Goal: Task Accomplishment & Management: Manage account settings

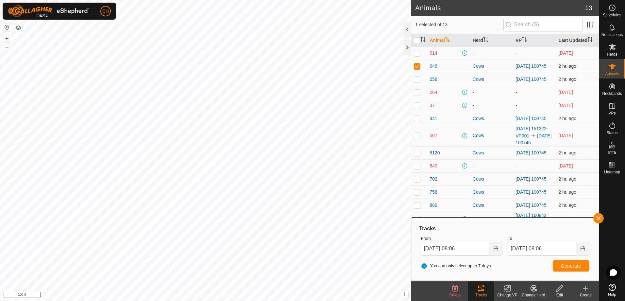
click at [419, 66] on p-checkbox at bounding box center [417, 65] width 7 height 5
checkbox input "false"
click at [601, 217] on button "button" at bounding box center [598, 218] width 10 height 10
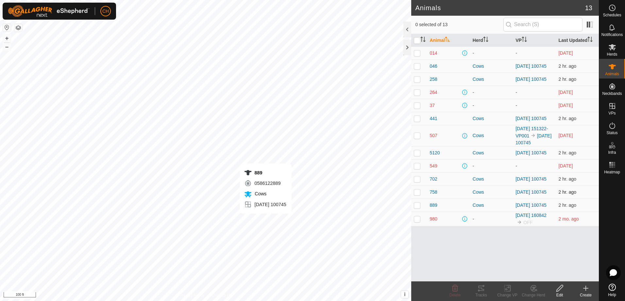
checkbox input "true"
click at [478, 288] on icon at bounding box center [481, 288] width 8 height 8
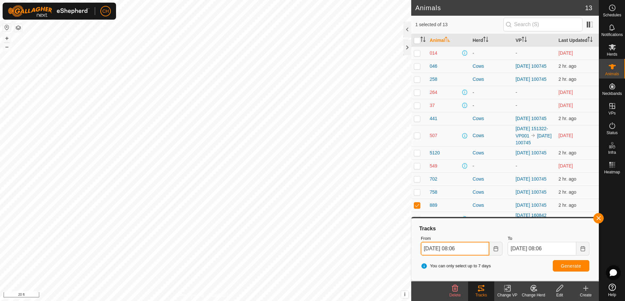
click at [440, 249] on input "[DATE] 08:06" at bounding box center [455, 249] width 69 height 14
type input "[DATE] 08:06"
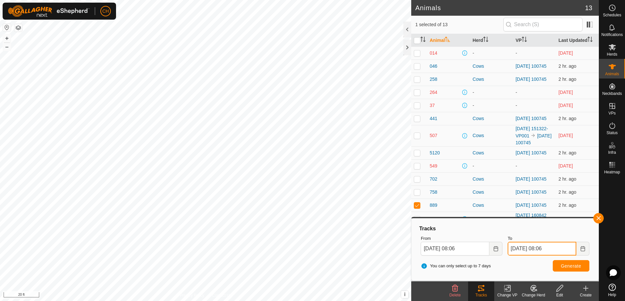
click at [548, 248] on input "[DATE] 08:06" at bounding box center [542, 249] width 69 height 14
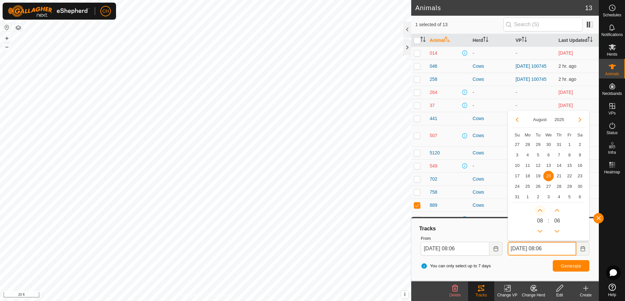
click at [540, 210] on button "Next Hour" at bounding box center [540, 210] width 10 height 10
click at [540, 210] on icon "Next Hour" at bounding box center [540, 210] width 5 height 3
click at [540, 210] on button "Next Hour" at bounding box center [540, 210] width 10 height 10
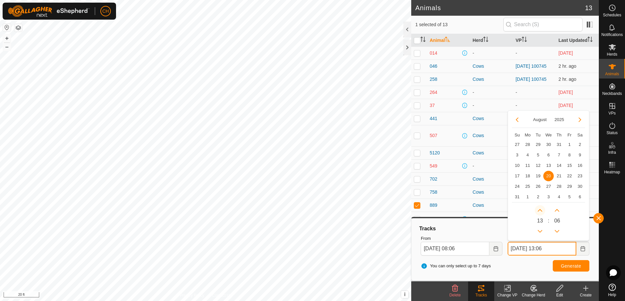
click at [540, 210] on button "Next Hour" at bounding box center [540, 210] width 10 height 10
type input "Aug 20, 2025 15:06"
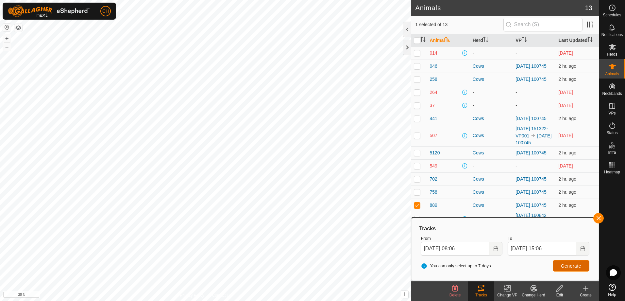
click at [566, 264] on span "Generate" at bounding box center [571, 265] width 20 height 5
click at [599, 220] on button "button" at bounding box center [598, 218] width 10 height 10
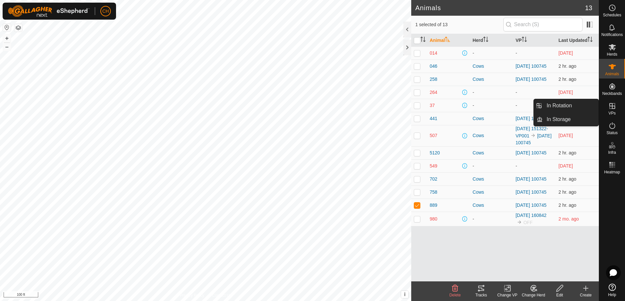
click at [613, 103] on icon at bounding box center [612, 106] width 8 height 8
click at [613, 108] on icon at bounding box center [612, 106] width 8 height 8
click at [612, 109] on icon at bounding box center [612, 106] width 6 height 6
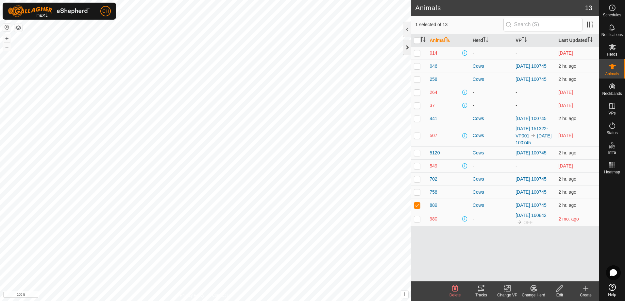
click at [408, 49] on div at bounding box center [407, 48] width 8 height 16
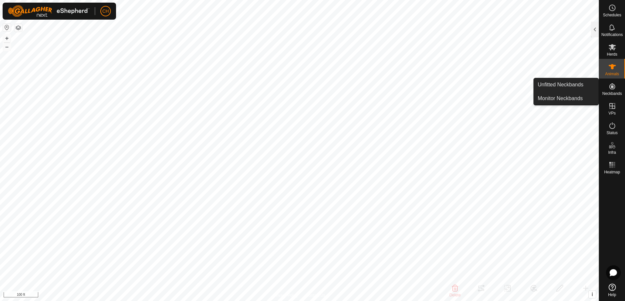
click at [614, 89] on icon at bounding box center [612, 86] width 6 height 6
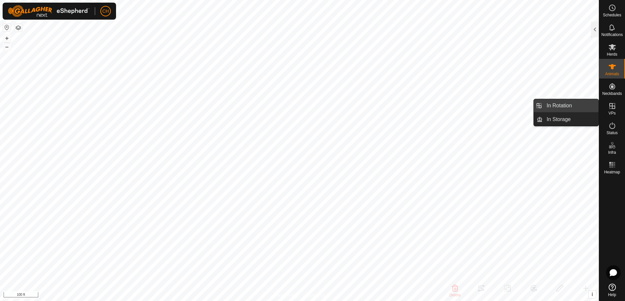
click at [554, 104] on link "In Rotation" at bounding box center [571, 105] width 56 height 13
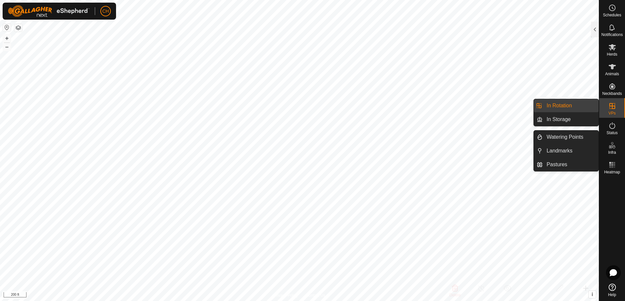
click at [564, 105] on link "In Rotation" at bounding box center [571, 105] width 56 height 13
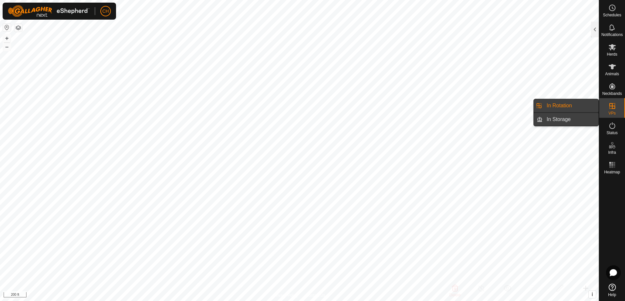
click at [562, 119] on link "In Storage" at bounding box center [571, 119] width 56 height 13
click at [561, 106] on link "In Rotation" at bounding box center [571, 105] width 56 height 13
click at [561, 105] on link "In Rotation" at bounding box center [571, 105] width 56 height 13
click at [559, 119] on link "In Storage" at bounding box center [571, 119] width 56 height 13
click at [569, 106] on link "In Rotation" at bounding box center [571, 105] width 56 height 13
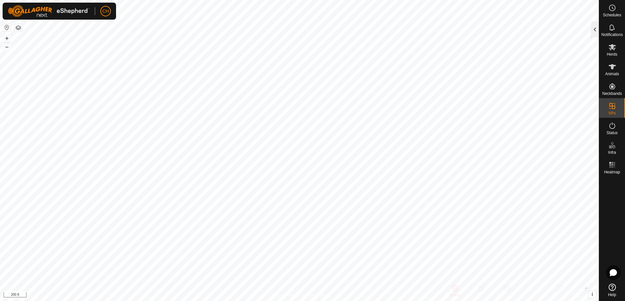
click at [592, 28] on div at bounding box center [595, 30] width 8 height 16
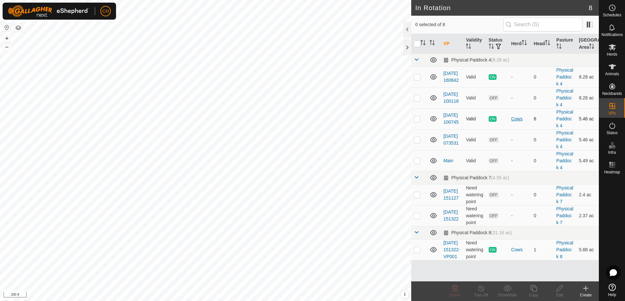
scroll to position [34, 0]
checkbox input "true"
checkbox input "false"
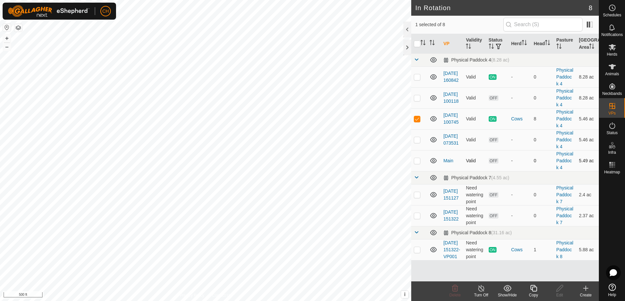
checkbox input "false"
checkbox input "true"
checkbox input "false"
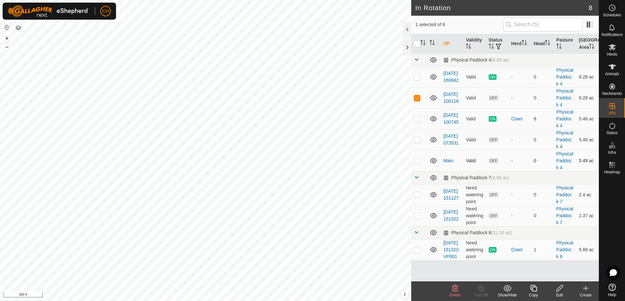
checkbox input "true"
checkbox input "false"
checkbox input "true"
checkbox input "false"
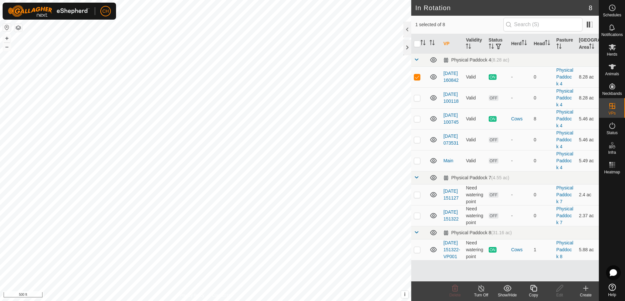
click at [535, 291] on icon at bounding box center [533, 288] width 7 height 7
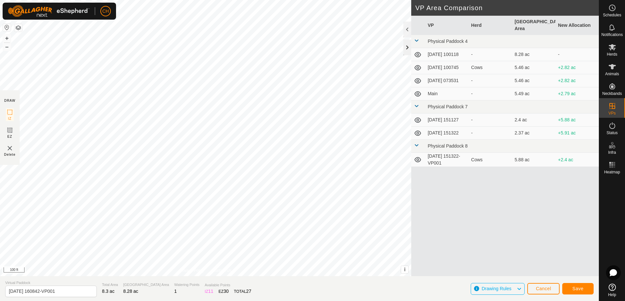
click at [404, 45] on div "DRAW IZ EZ Delete Privacy Policy Contact Us + – ⇧ i This application includes H…" at bounding box center [299, 138] width 599 height 276
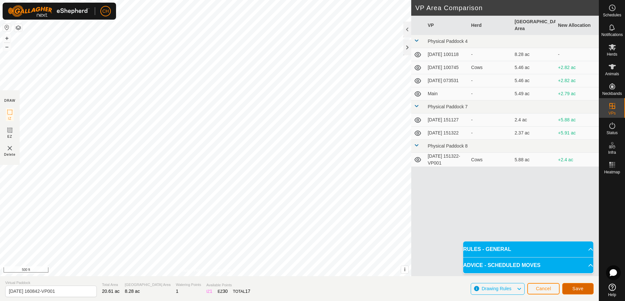
click at [578, 289] on span "Save" at bounding box center [577, 288] width 11 height 5
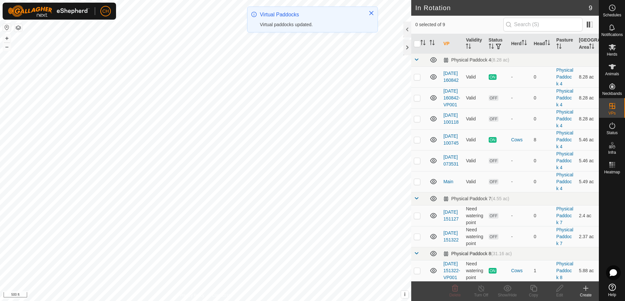
scroll to position [62, 0]
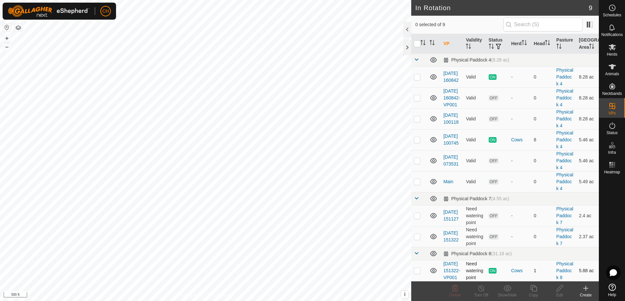
click at [434, 268] on icon at bounding box center [433, 270] width 7 height 5
click at [435, 136] on icon at bounding box center [434, 140] width 8 height 8
click at [434, 79] on icon at bounding box center [433, 76] width 7 height 5
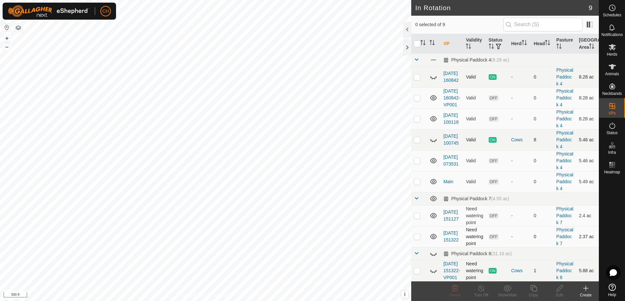
click at [417, 234] on p-checkbox at bounding box center [417, 236] width 7 height 5
checkbox input "false"
click at [416, 205] on td at bounding box center [419, 215] width 16 height 21
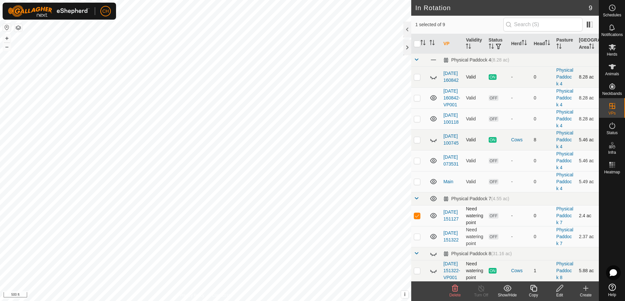
checkbox input "false"
click at [417, 179] on p-checkbox at bounding box center [417, 181] width 7 height 5
checkbox input "false"
click at [418, 158] on p-checkbox at bounding box center [417, 160] width 7 height 5
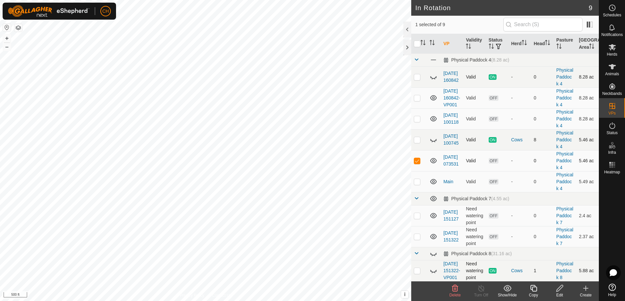
click at [418, 158] on p-checkbox at bounding box center [417, 160] width 7 height 5
checkbox input "false"
click at [415, 137] on p-checkbox at bounding box center [417, 139] width 7 height 5
click at [416, 137] on p-checkbox at bounding box center [417, 139] width 7 height 5
checkbox input "false"
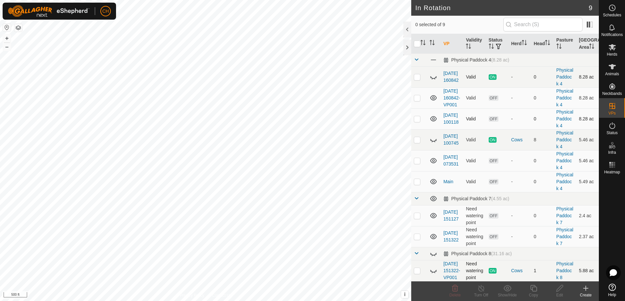
click at [418, 116] on p-checkbox at bounding box center [417, 118] width 7 height 5
checkbox input "false"
click at [415, 100] on p-checkbox at bounding box center [417, 97] width 7 height 5
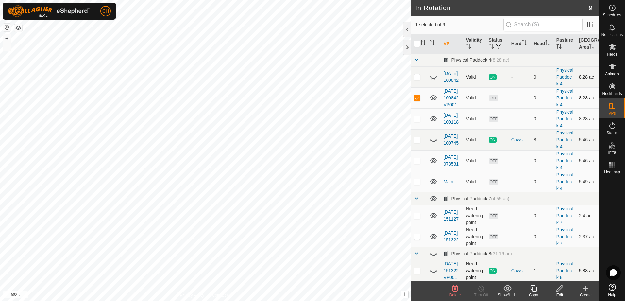
click at [417, 100] on p-checkbox at bounding box center [417, 97] width 7 height 5
checkbox input "true"
click at [449, 107] on link "2025-05-19 160842-VP001" at bounding box center [451, 97] width 17 height 19
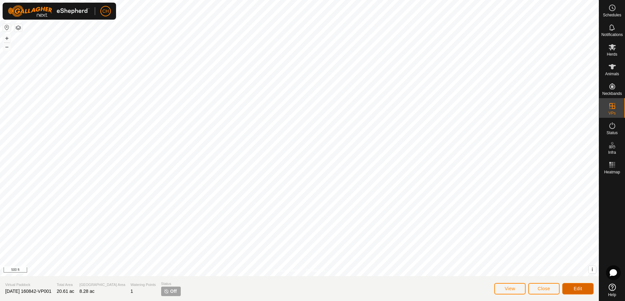
click at [576, 288] on span "Edit" at bounding box center [578, 288] width 8 height 5
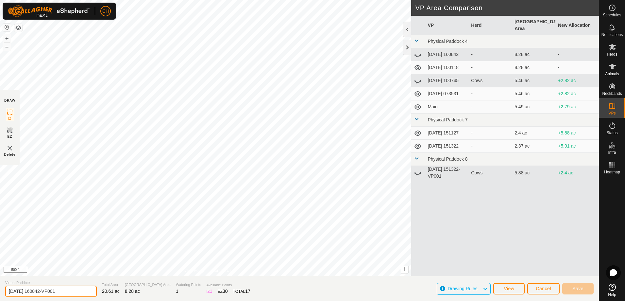
drag, startPoint x: 69, startPoint y: 291, endPoint x: -11, endPoint y: 284, distance: 80.0
click at [0, 284] on html "CH Schedules Notifications Herds Animals Neckbands VPs Status Infra Heatmap Hel…" at bounding box center [312, 150] width 625 height 301
click at [8, 294] on input "hole pasture" at bounding box center [51, 290] width 92 height 11
click at [56, 294] on input "whole pasture" at bounding box center [51, 290] width 92 height 11
type input "whole pasture"
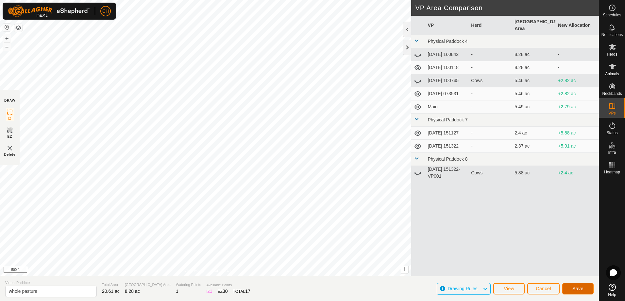
click at [588, 290] on button "Save" at bounding box center [577, 288] width 31 height 11
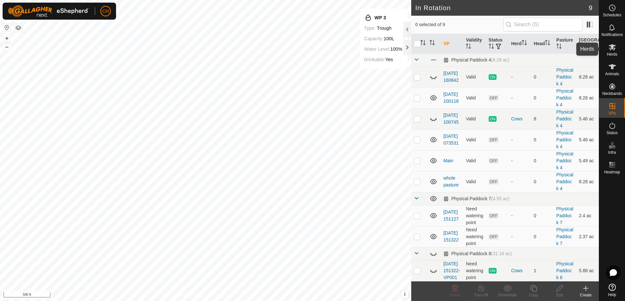
click at [615, 51] on es-mob-svg-icon at bounding box center [612, 47] width 12 height 10
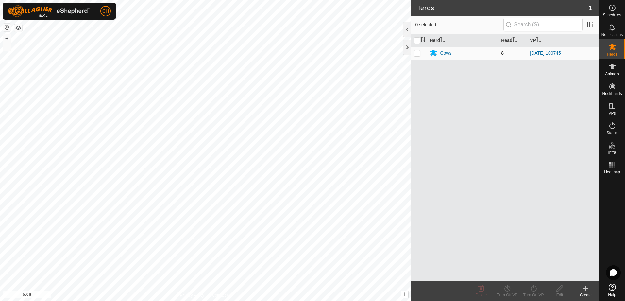
click at [419, 53] on p-checkbox at bounding box center [417, 52] width 7 height 5
checkbox input "true"
click at [443, 53] on div "Cows" at bounding box center [445, 53] width 11 height 7
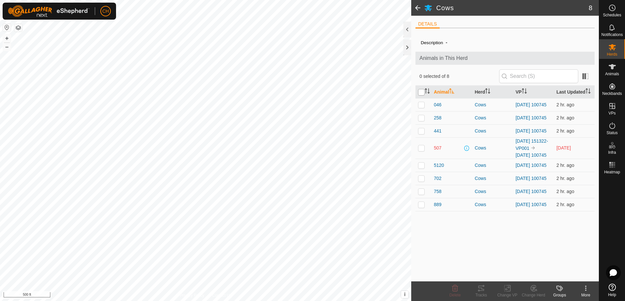
click at [421, 93] on input "checkbox" at bounding box center [421, 92] width 7 height 7
checkbox input "true"
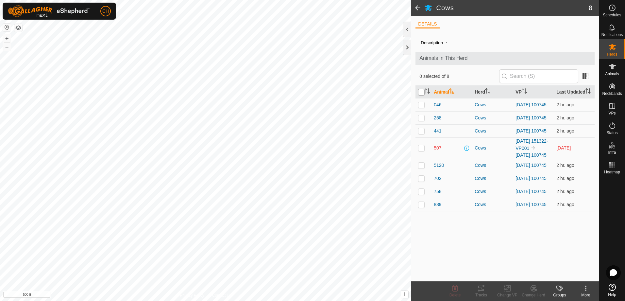
checkbox input "true"
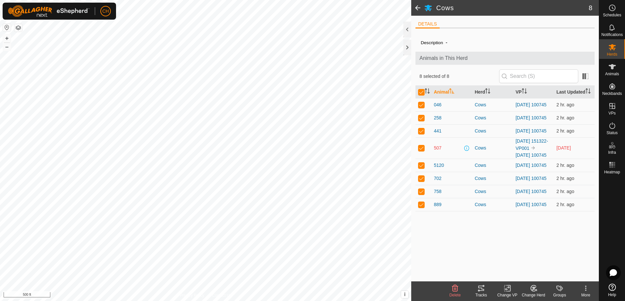
click at [506, 288] on icon at bounding box center [507, 288] width 5 height 4
click at [518, 260] on link "Choose VP..." at bounding box center [527, 259] width 65 height 13
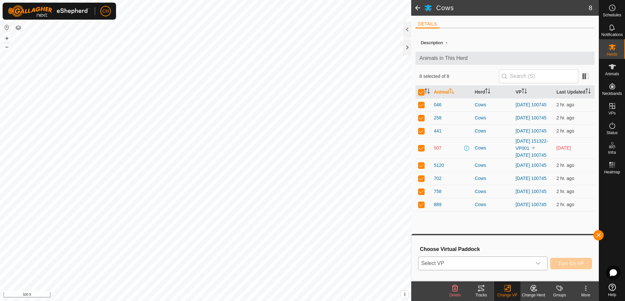
click at [542, 261] on div "dropdown trigger" at bounding box center [538, 263] width 13 height 13
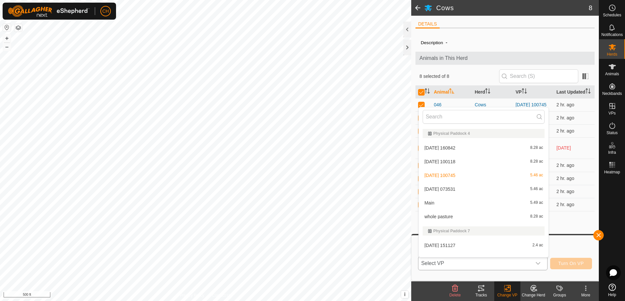
click at [452, 219] on li "whole pasture 8.28 ac" at bounding box center [484, 216] width 130 height 13
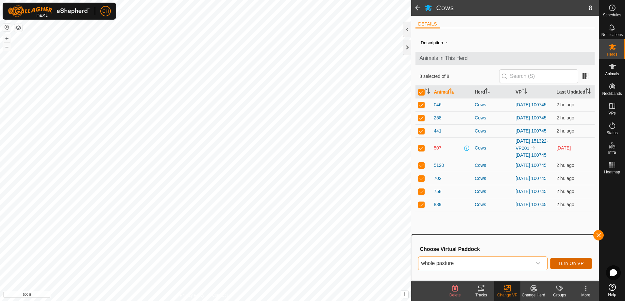
click at [568, 264] on span "Turn On VP" at bounding box center [570, 263] width 25 height 5
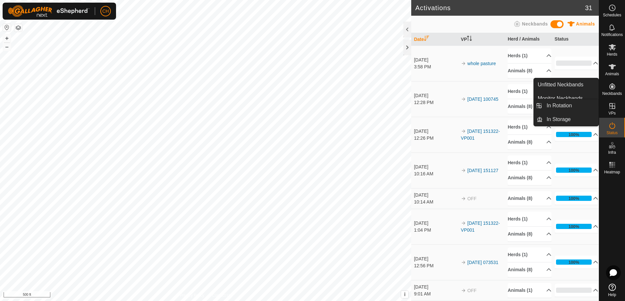
click at [612, 110] on es-virtualpaddocks-svg-icon at bounding box center [612, 106] width 12 height 10
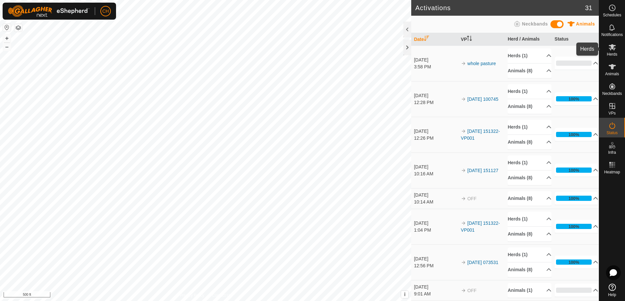
click at [612, 52] on span "Herds" at bounding box center [612, 54] width 10 height 4
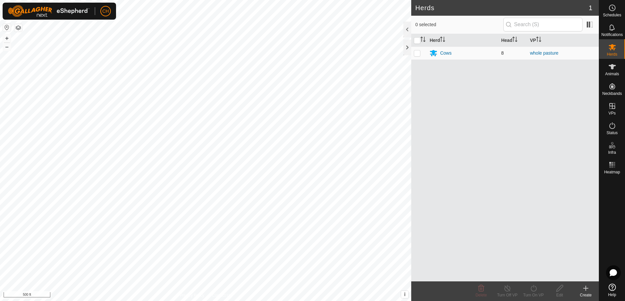
click at [418, 52] on p-checkbox at bounding box center [417, 52] width 7 height 5
checkbox input "true"
click at [507, 292] on div "Turn Off VP" at bounding box center [507, 295] width 26 height 6
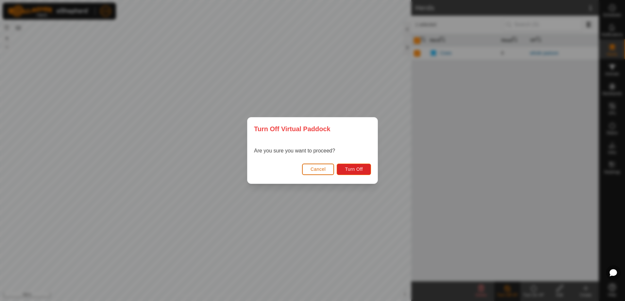
click at [315, 168] on span "Cancel" at bounding box center [318, 168] width 15 height 5
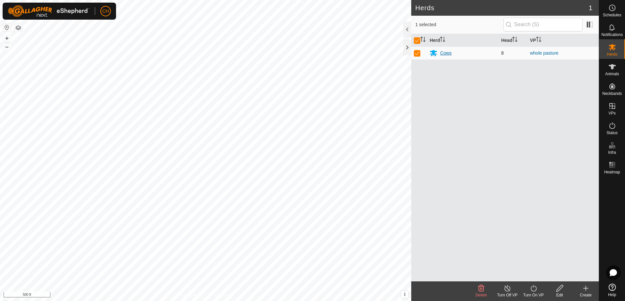
click at [440, 54] on div "Cows" at bounding box center [463, 53] width 66 height 8
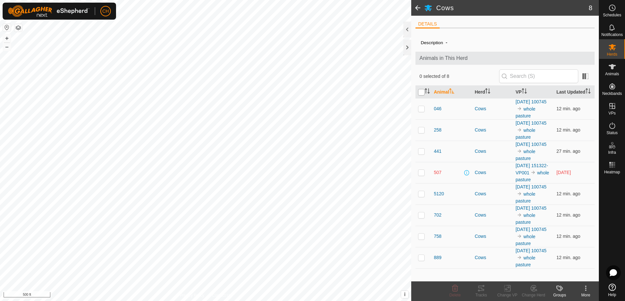
click at [422, 92] on input "checkbox" at bounding box center [421, 92] width 7 height 7
checkbox input "true"
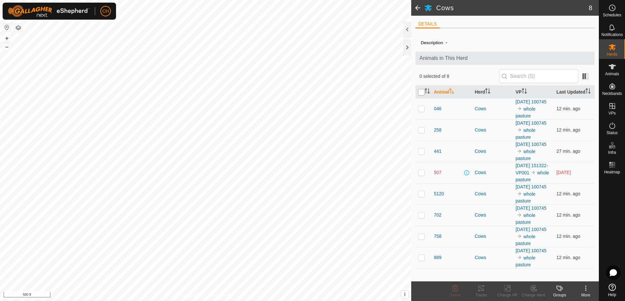
checkbox input "true"
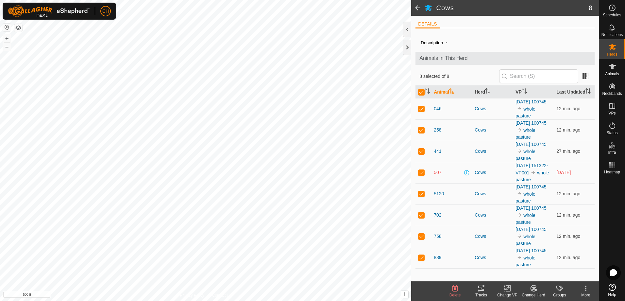
click at [504, 291] on icon at bounding box center [507, 288] width 8 height 8
click at [522, 274] on link "Turn Off VP" at bounding box center [527, 273] width 65 height 13
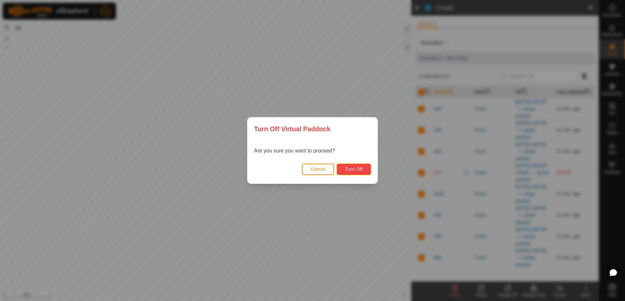
click at [353, 168] on span "Turn Off" at bounding box center [354, 168] width 18 height 5
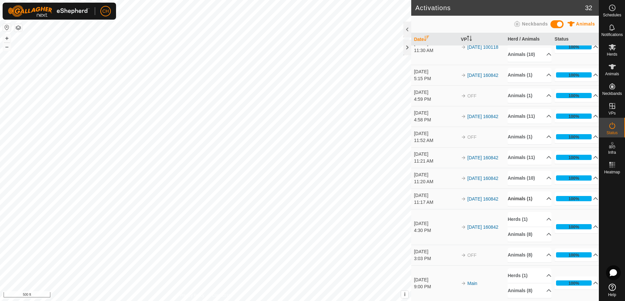
scroll to position [600, 0]
drag, startPoint x: 431, startPoint y: 187, endPoint x: 420, endPoint y: 186, distance: 10.5
click at [420, 186] on td "Jun 8, 2025 11:20 AM" at bounding box center [434, 177] width 47 height 21
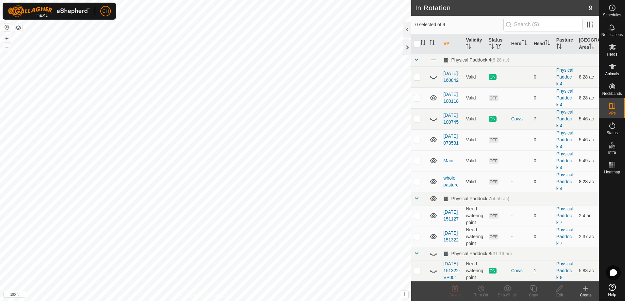
click at [447, 187] on link "whole pasture" at bounding box center [450, 181] width 15 height 12
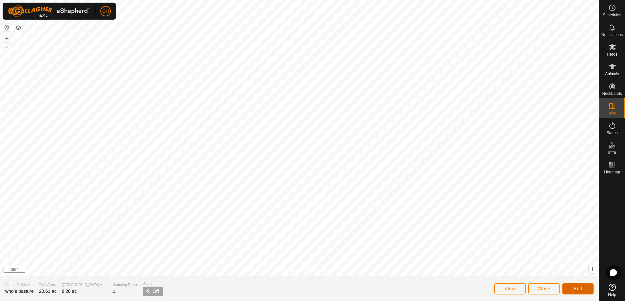
click at [578, 291] on span "Edit" at bounding box center [578, 288] width 8 height 5
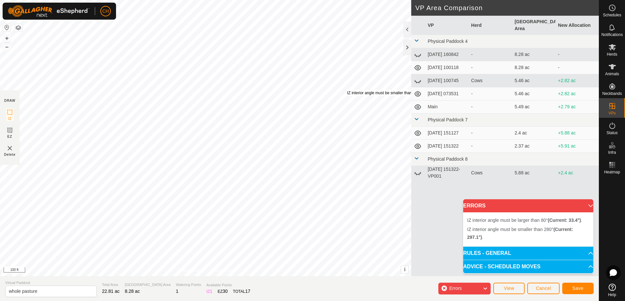
click at [347, 90] on div "IZ interior angle must be smaller than 280° (Current: 297.1°) . + – ⇧ i This ap…" at bounding box center [205, 138] width 411 height 276
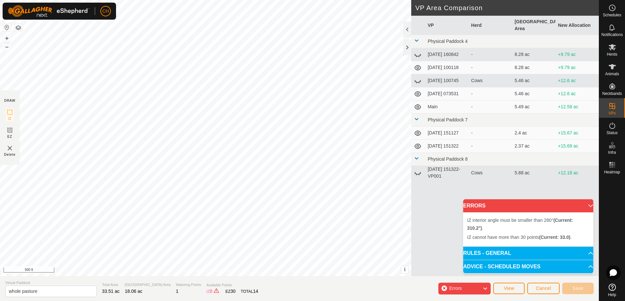
click at [270, 106] on div "IZ interior angle must be smaller than 280° (Current: 310.2°) . + – ⇧ i This ap…" at bounding box center [205, 138] width 411 height 276
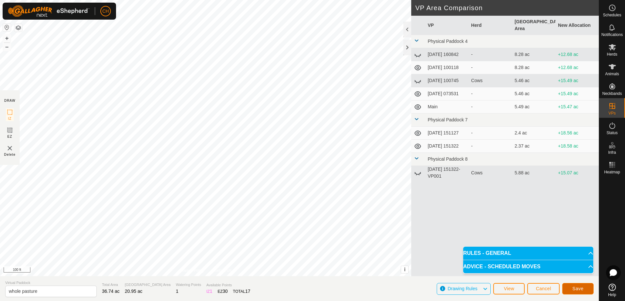
click at [578, 287] on span "Save" at bounding box center [577, 288] width 11 height 5
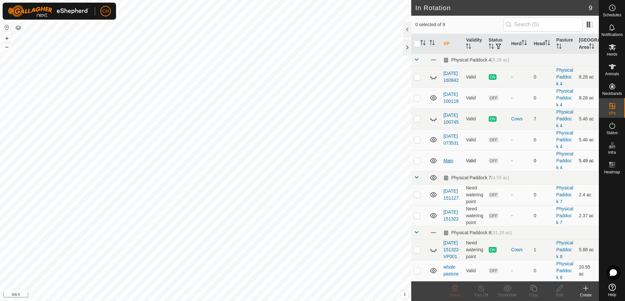
click at [449, 163] on link "Main" at bounding box center [448, 160] width 10 height 5
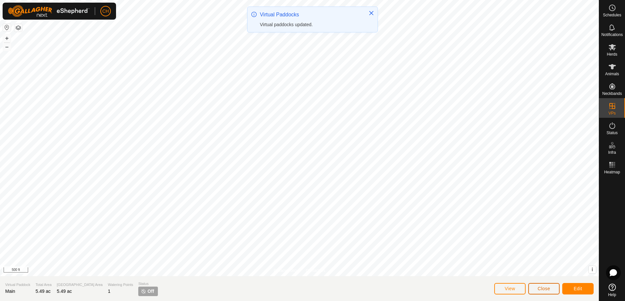
click at [541, 288] on span "Close" at bounding box center [544, 288] width 12 height 5
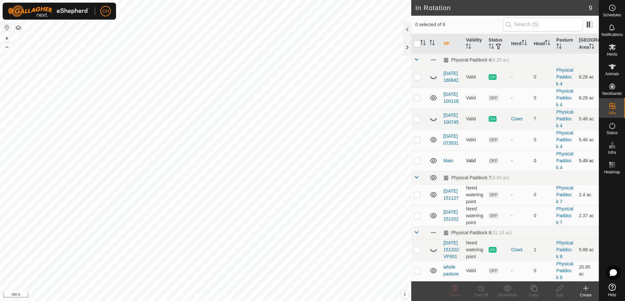
click at [417, 163] on p-checkbox at bounding box center [417, 160] width 7 height 5
checkbox input "false"
click at [417, 268] on p-checkbox at bounding box center [417, 270] width 7 height 5
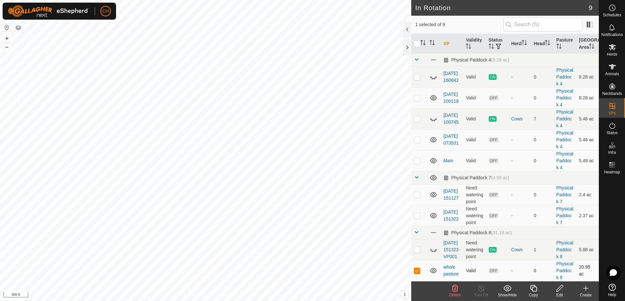
click at [416, 268] on p-checkbox at bounding box center [417, 270] width 7 height 5
checkbox input "false"
click at [435, 246] on icon at bounding box center [434, 250] width 8 height 8
click at [419, 247] on p-checkbox at bounding box center [417, 249] width 7 height 5
checkbox input "true"
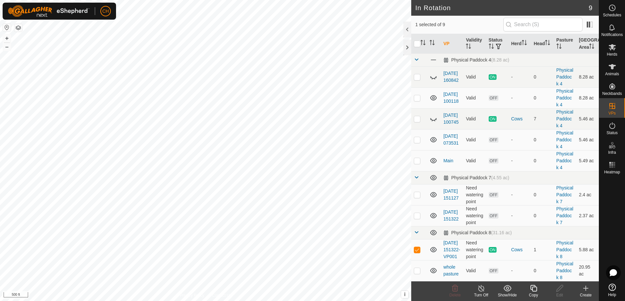
click at [481, 292] on div "Turn Off" at bounding box center [481, 295] width 26 height 6
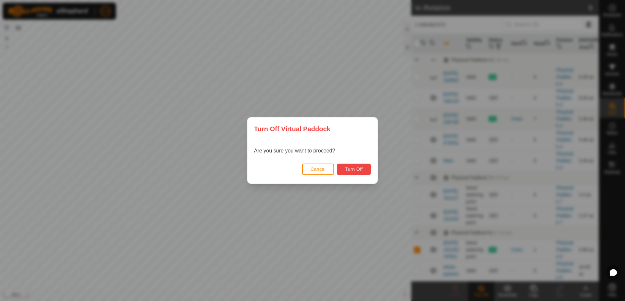
click at [351, 168] on span "Turn Off" at bounding box center [354, 168] width 18 height 5
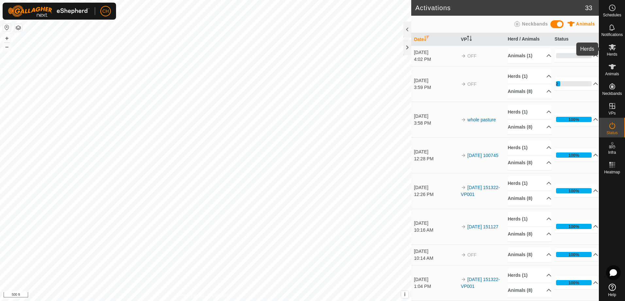
click at [614, 47] on icon at bounding box center [612, 47] width 8 height 8
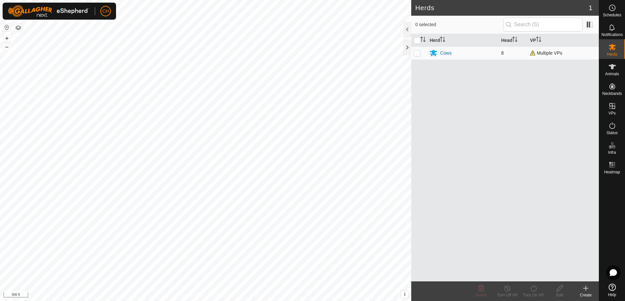
click at [417, 53] on p-checkbox at bounding box center [417, 52] width 7 height 5
checkbox input "true"
click at [449, 54] on div "Cows" at bounding box center [445, 53] width 11 height 7
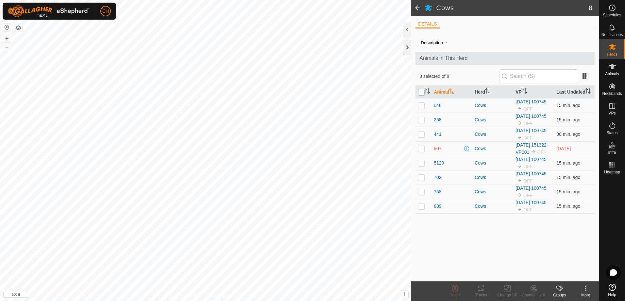
click at [422, 91] on input "checkbox" at bounding box center [421, 92] width 7 height 7
checkbox input "true"
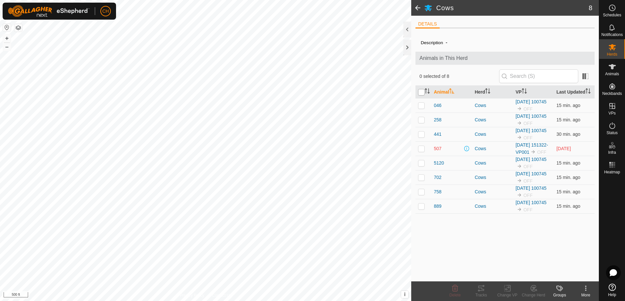
checkbox input "true"
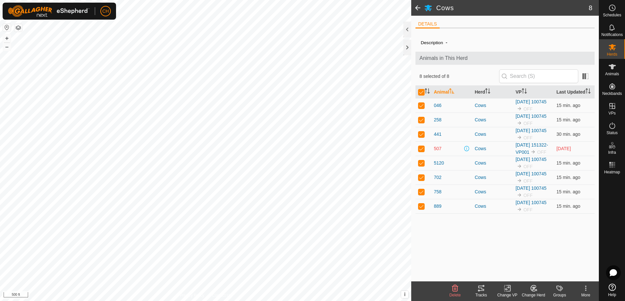
click at [508, 291] on icon at bounding box center [508, 288] width 3 height 6
click at [423, 93] on input "checkbox" at bounding box center [421, 92] width 7 height 7
checkbox input "true"
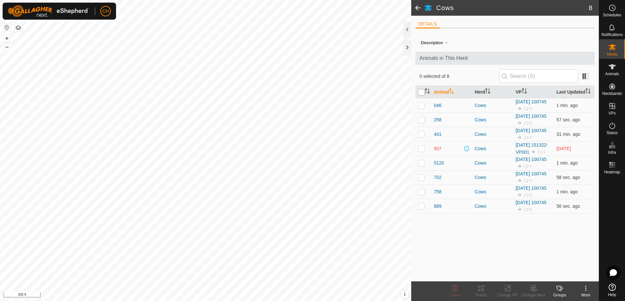
checkbox input "true"
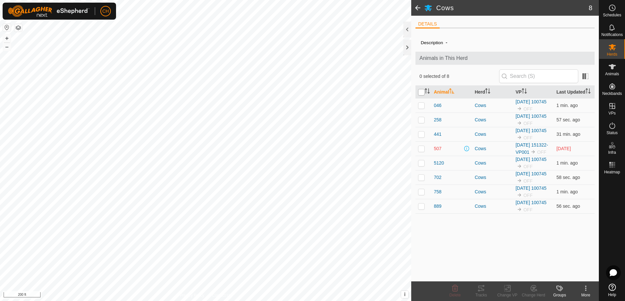
checkbox input "true"
click at [508, 292] on icon at bounding box center [507, 288] width 8 height 8
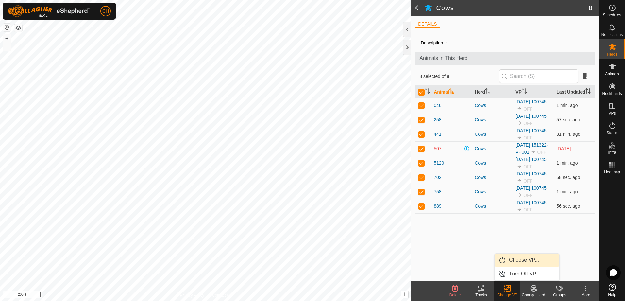
click at [509, 264] on link "Choose VP..." at bounding box center [527, 259] width 65 height 13
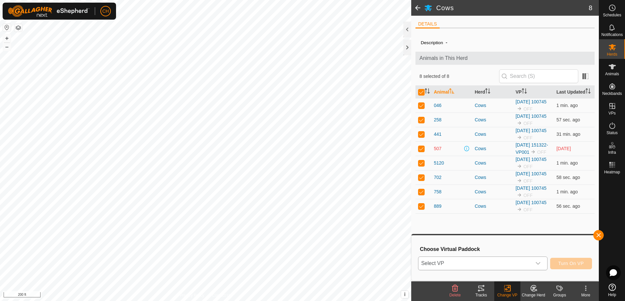
click at [538, 265] on icon "dropdown trigger" at bounding box center [537, 263] width 5 height 5
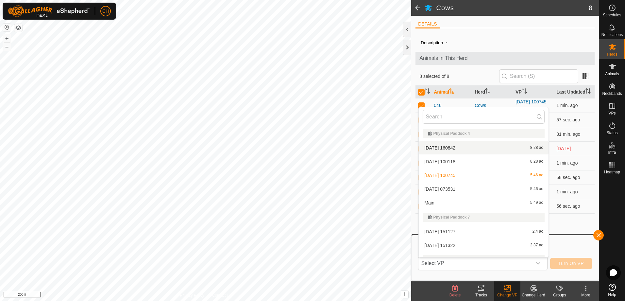
click at [511, 30] on div "DETAILS" at bounding box center [504, 26] width 179 height 13
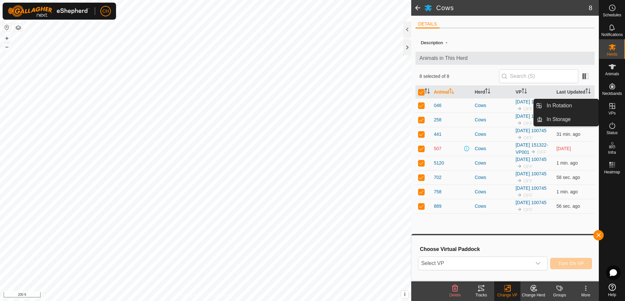
click at [614, 109] on icon at bounding box center [612, 106] width 6 height 6
click at [566, 102] on link "In Rotation" at bounding box center [571, 105] width 56 height 13
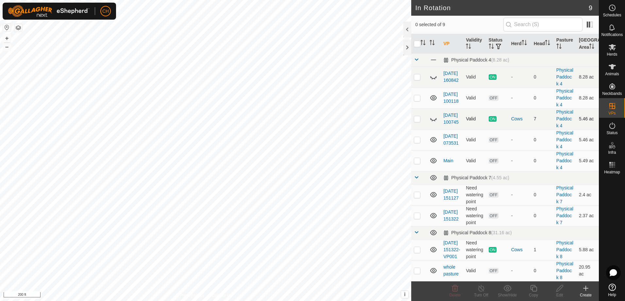
click at [418, 121] on p-checkbox at bounding box center [417, 118] width 7 height 5
checkbox input "true"
click at [418, 78] on p-checkbox at bounding box center [417, 76] width 7 height 5
checkbox input "true"
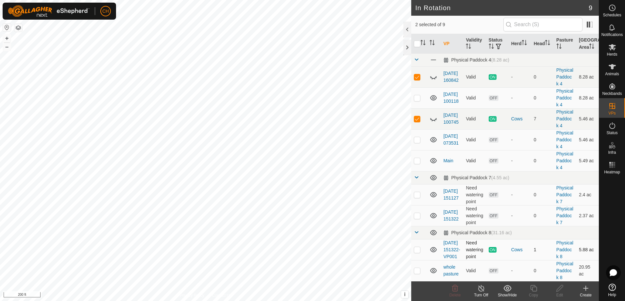
click at [417, 247] on p-checkbox at bounding box center [417, 249] width 7 height 5
checkbox input "true"
click at [434, 123] on icon at bounding box center [434, 119] width 8 height 8
click at [433, 81] on icon at bounding box center [434, 77] width 8 height 8
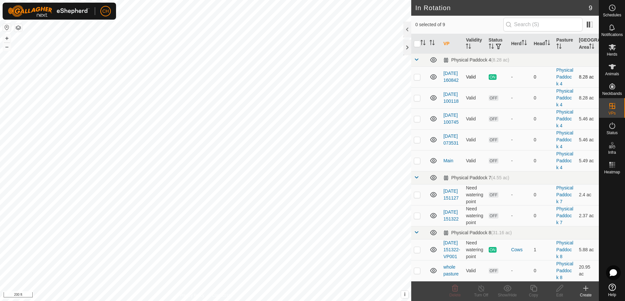
click at [416, 79] on p-checkbox at bounding box center [417, 76] width 7 height 5
checkbox input "true"
click at [417, 247] on p-checkbox at bounding box center [417, 249] width 7 height 5
checkbox input "true"
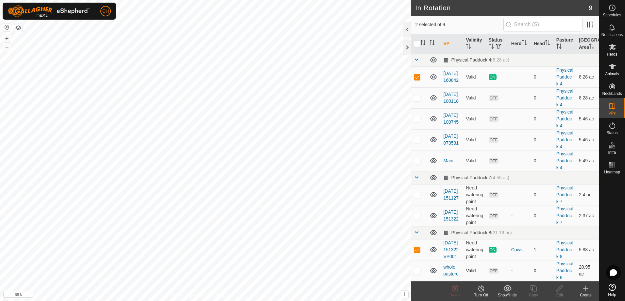
click at [415, 268] on p-checkbox at bounding box center [417, 270] width 7 height 5
checkbox input "true"
click at [418, 247] on p-checkbox at bounding box center [417, 249] width 7 height 5
checkbox input "false"
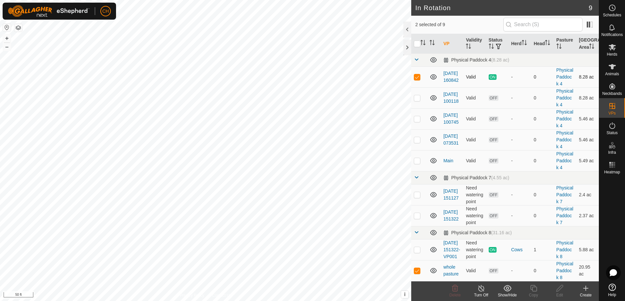
click at [419, 79] on p-checkbox at bounding box center [417, 76] width 7 height 5
checkbox input "false"
click at [610, 47] on icon at bounding box center [612, 47] width 8 height 8
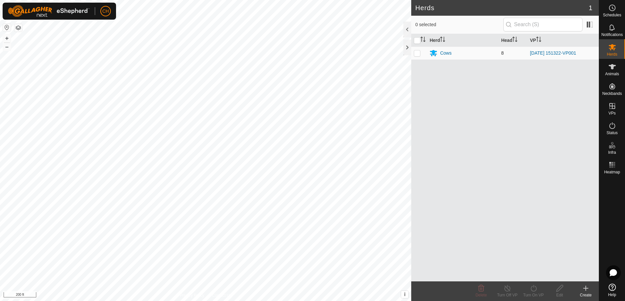
click at [420, 54] on p-checkbox at bounding box center [417, 52] width 7 height 5
checkbox input "true"
click at [421, 54] on td at bounding box center [419, 52] width 16 height 13
checkbox input "false"
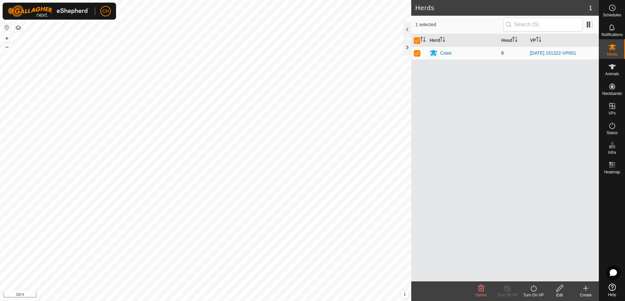
checkbox input "false"
click at [445, 52] on div "Cows" at bounding box center [445, 53] width 11 height 7
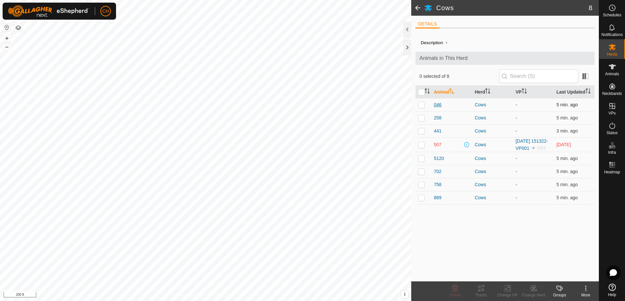
click at [440, 105] on span "046" at bounding box center [438, 104] width 8 height 7
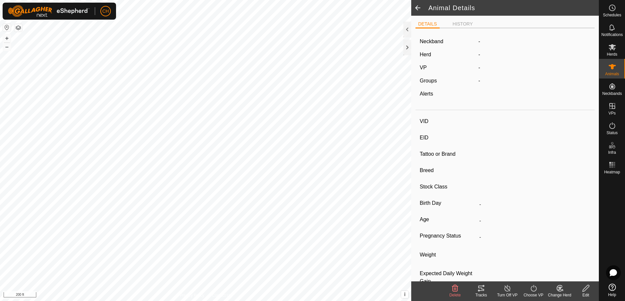
type input "046"
type input "-"
type input "Karen"
type input "-"
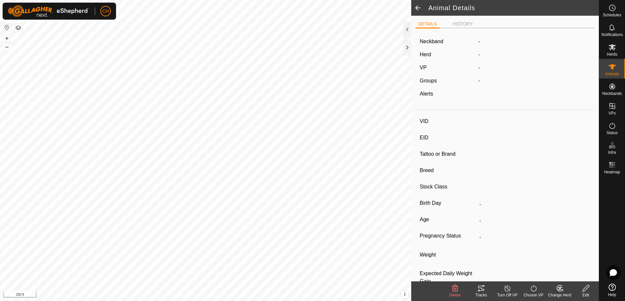
type input "0 kg"
type input "-"
click at [510, 40] on label "0316408046" at bounding box center [499, 42] width 42 height 8
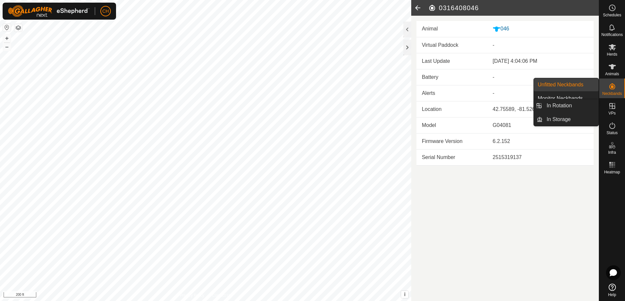
click at [614, 110] on es-virtualpaddocks-svg-icon at bounding box center [612, 106] width 12 height 10
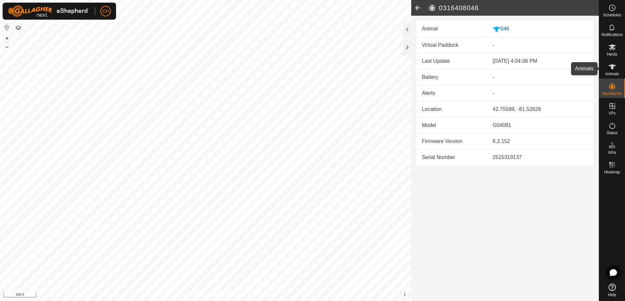
click at [611, 70] on icon at bounding box center [612, 67] width 8 height 8
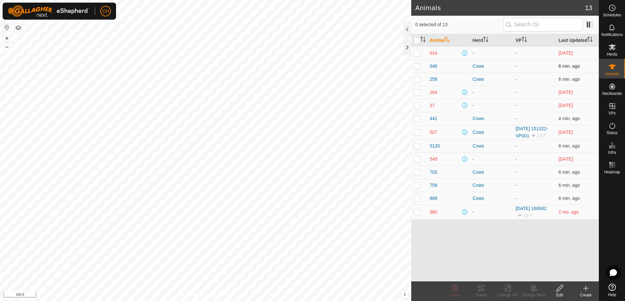
click at [419, 65] on p-checkbox at bounding box center [417, 65] width 7 height 5
checkbox input "true"
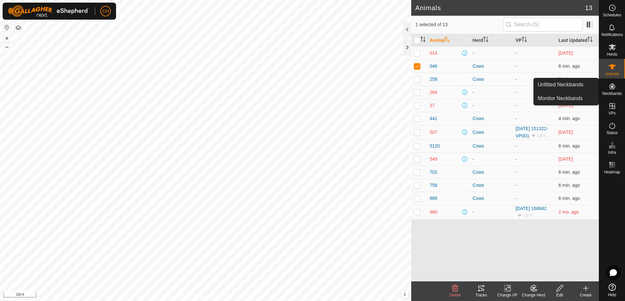
drag, startPoint x: 611, startPoint y: 97, endPoint x: 611, endPoint y: 93, distance: 3.9
click at [611, 93] on span "Neckbands" at bounding box center [612, 94] width 20 height 4
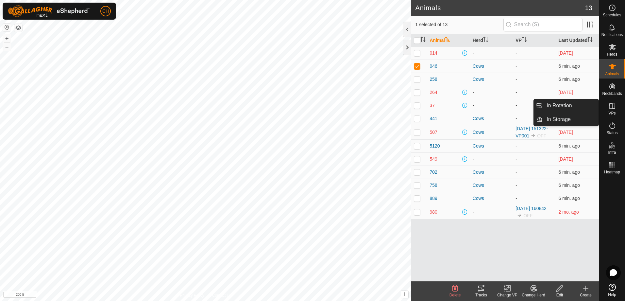
click at [612, 109] on icon at bounding box center [612, 106] width 6 height 6
click at [564, 107] on link "In Rotation" at bounding box center [571, 105] width 56 height 13
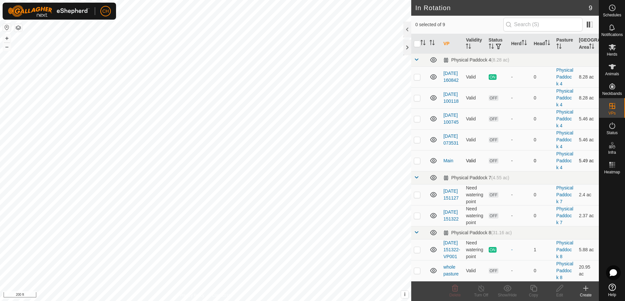
scroll to position [62, 0]
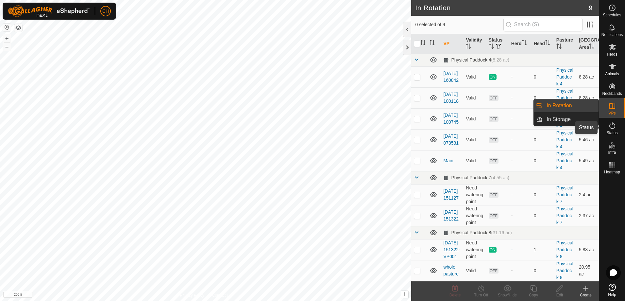
click at [613, 129] on icon at bounding box center [612, 126] width 8 height 8
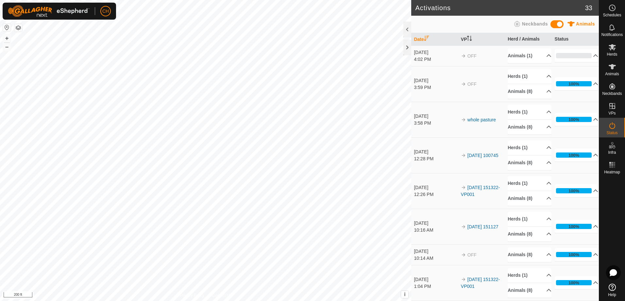
click at [424, 122] on div "3:58 PM" at bounding box center [436, 123] width 44 height 7
click at [468, 118] on link "whole pasture" at bounding box center [481, 119] width 28 height 5
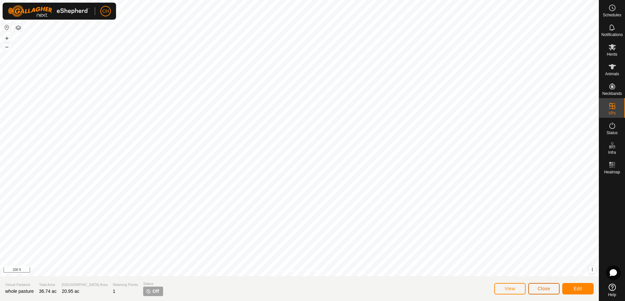
click at [547, 292] on button "Close" at bounding box center [543, 288] width 31 height 11
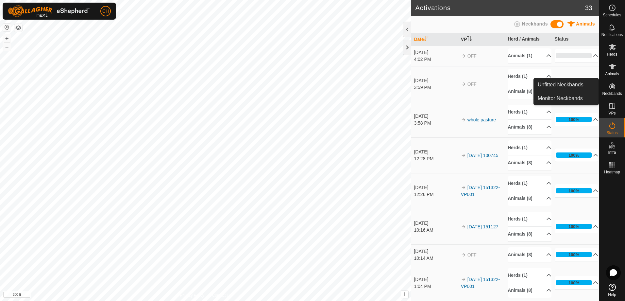
click at [614, 90] on icon at bounding box center [612, 86] width 8 height 8
click at [563, 97] on link "Monitor Neckbands" at bounding box center [566, 98] width 65 height 13
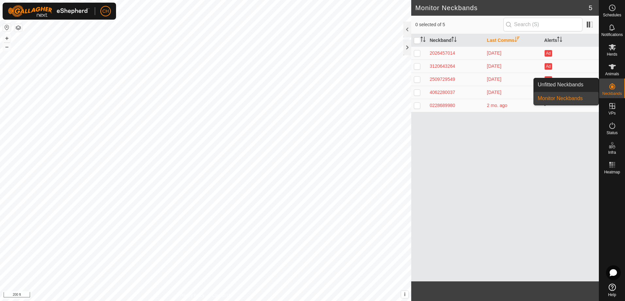
click at [617, 90] on es-neckbands-svg-icon at bounding box center [612, 86] width 12 height 10
click at [574, 84] on link "Unfitted Neckbands" at bounding box center [566, 84] width 65 height 13
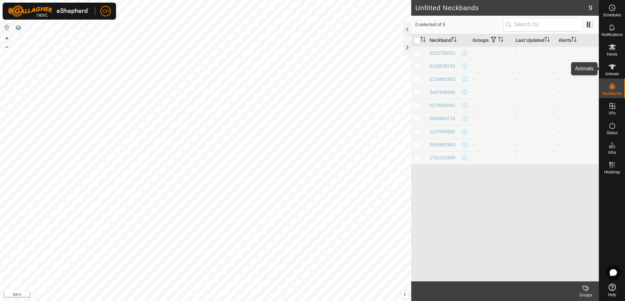
click at [612, 70] on icon at bounding box center [612, 67] width 8 height 8
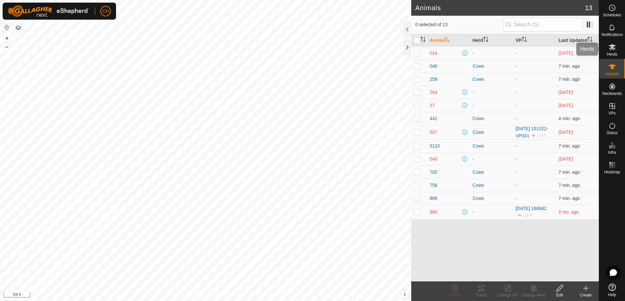
click at [609, 50] on icon at bounding box center [612, 47] width 8 height 8
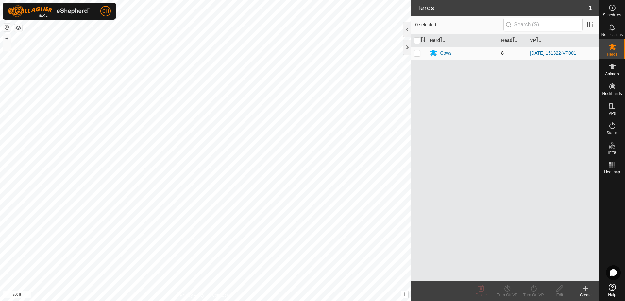
click at [418, 52] on p-checkbox at bounding box center [417, 52] width 7 height 5
checkbox input "true"
click at [415, 54] on p-checkbox at bounding box center [417, 52] width 7 height 5
checkbox input "false"
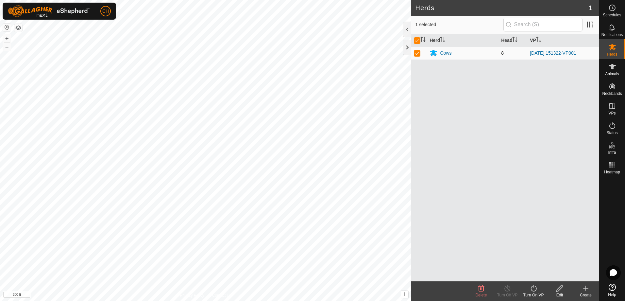
checkbox input "false"
click at [449, 56] on div "Cows" at bounding box center [445, 53] width 11 height 7
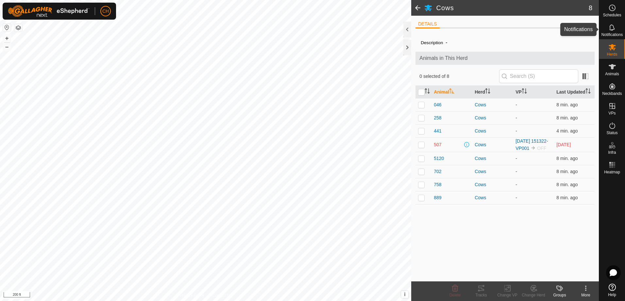
click at [611, 28] on icon at bounding box center [612, 28] width 8 height 8
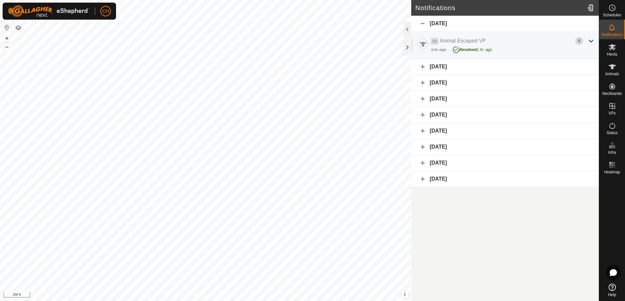
click at [423, 65] on div "Yesterday" at bounding box center [505, 67] width 188 height 16
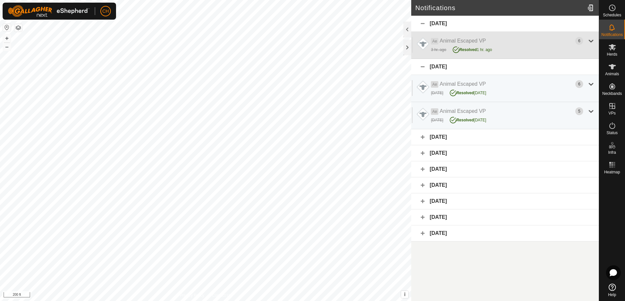
click at [590, 40] on div at bounding box center [591, 41] width 8 height 8
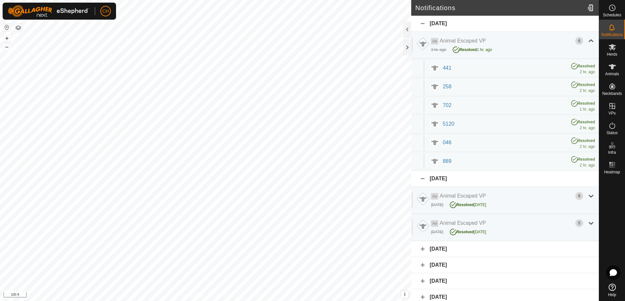
click at [416, 26] on div "Today" at bounding box center [505, 24] width 188 height 16
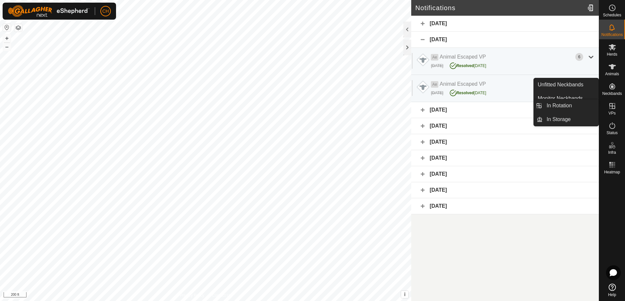
click at [610, 112] on span "VPs" at bounding box center [611, 113] width 7 height 4
click at [568, 103] on link "In Rotation" at bounding box center [571, 105] width 56 height 13
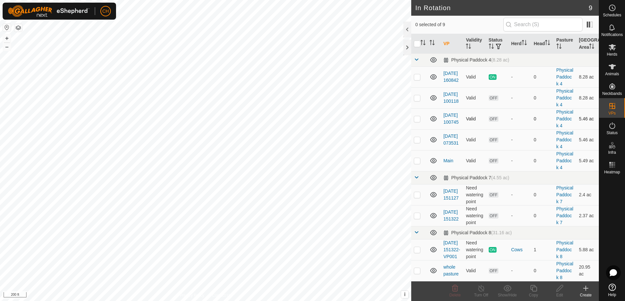
scroll to position [62, 0]
checkbox input "false"
checkbox input "true"
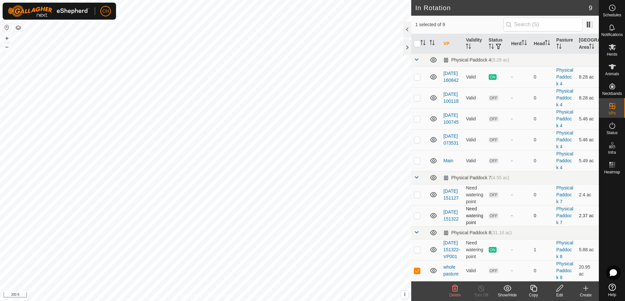
checkbox input "true"
checkbox input "false"
checkbox input "true"
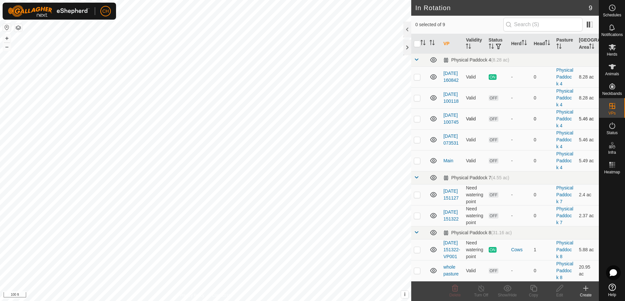
scroll to position [62, 0]
click at [419, 247] on p-checkbox at bounding box center [417, 249] width 7 height 5
checkbox input "true"
click at [480, 293] on div "Turn Off" at bounding box center [481, 295] width 26 height 6
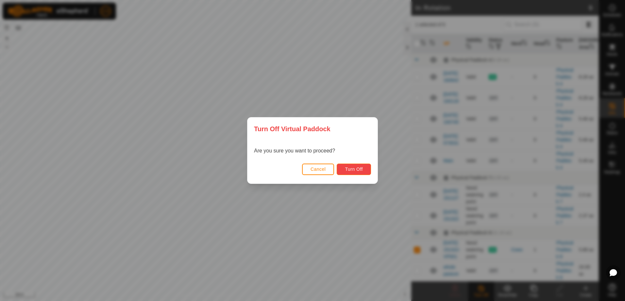
click at [358, 173] on button "Turn Off" at bounding box center [354, 168] width 34 height 11
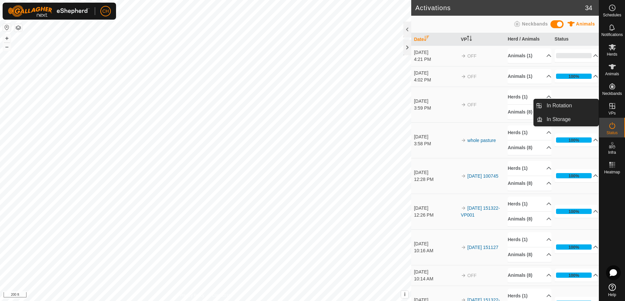
click at [614, 108] on icon at bounding box center [612, 106] width 8 height 8
click at [558, 107] on link "In Rotation" at bounding box center [571, 105] width 56 height 13
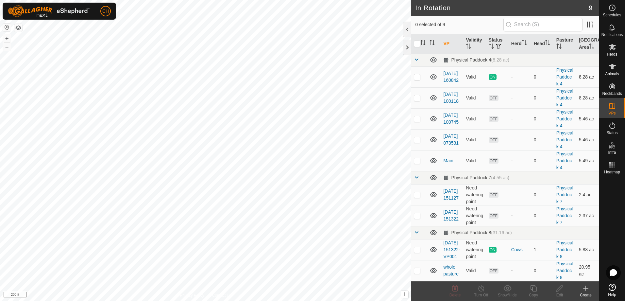
click at [419, 79] on p-checkbox at bounding box center [417, 76] width 7 height 5
checkbox input "true"
click at [481, 290] on icon at bounding box center [481, 288] width 8 height 8
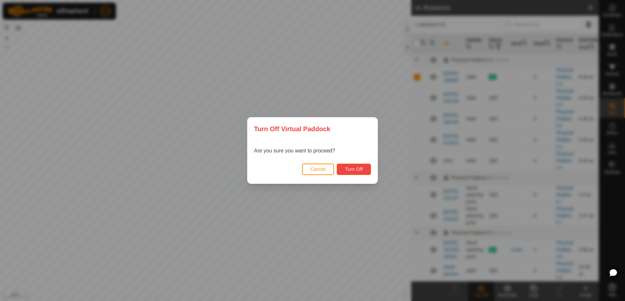
click at [357, 169] on span "Turn Off" at bounding box center [354, 168] width 18 height 5
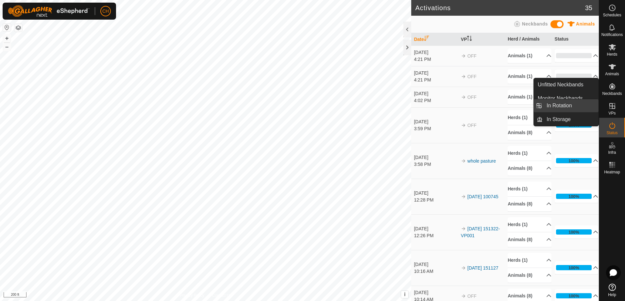
click at [561, 104] on link "In Rotation" at bounding box center [571, 105] width 56 height 13
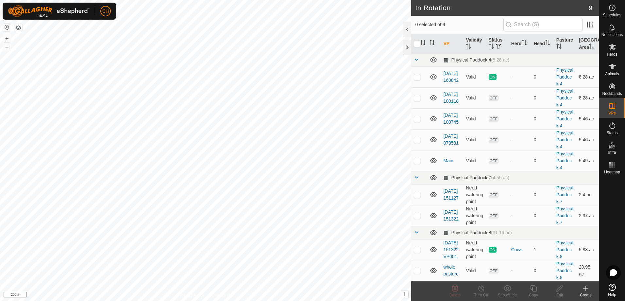
scroll to position [62, 0]
checkbox input "true"
click at [561, 290] on icon at bounding box center [560, 288] width 8 height 8
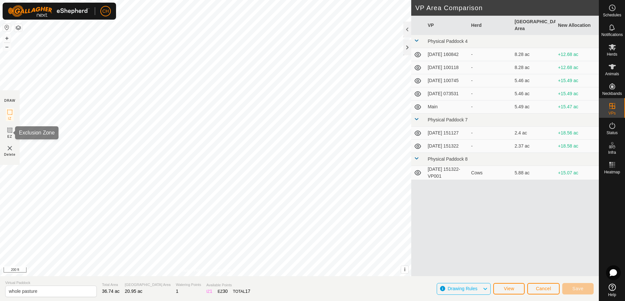
click at [8, 129] on icon at bounding box center [10, 130] width 8 height 8
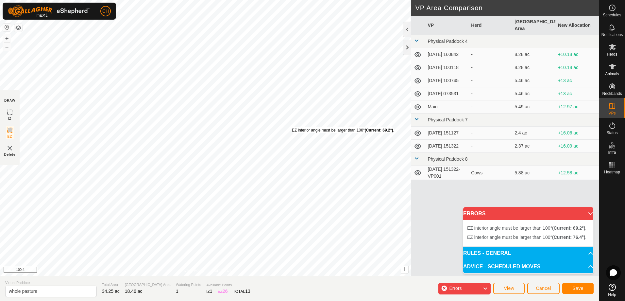
click at [292, 127] on div "EZ interior angle must be larger than 100° (Current: 69.2°) . + – ⇧ i This appl…" at bounding box center [205, 138] width 411 height 276
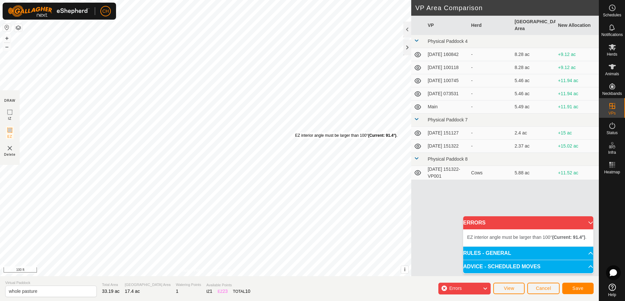
click at [295, 132] on div "EZ interior angle must be larger than 100° (Current: 91.4°) ." at bounding box center [346, 135] width 102 height 6
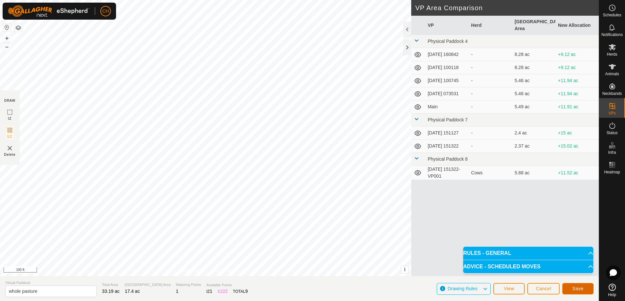
click at [580, 289] on span "Save" at bounding box center [577, 288] width 11 height 5
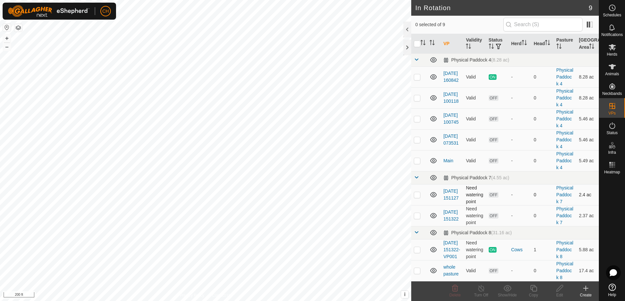
scroll to position [62, 0]
click at [418, 268] on p-checkbox at bounding box center [417, 270] width 7 height 5
checkbox input "true"
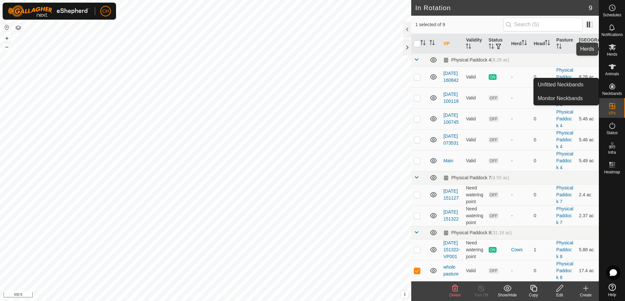
click at [616, 51] on icon at bounding box center [612, 47] width 8 height 8
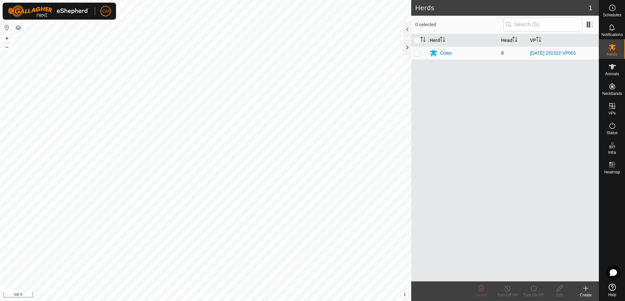
click at [421, 53] on td at bounding box center [419, 52] width 16 height 13
checkbox input "true"
click at [532, 291] on icon at bounding box center [534, 288] width 8 height 8
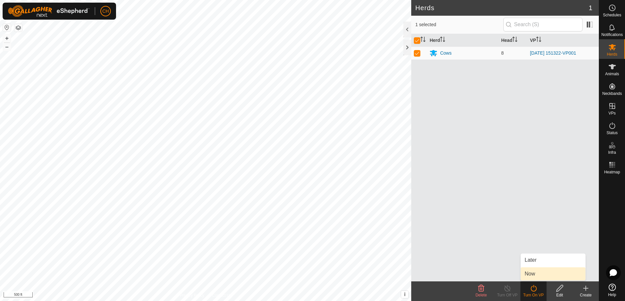
click at [534, 273] on link "Now" at bounding box center [553, 273] width 65 height 13
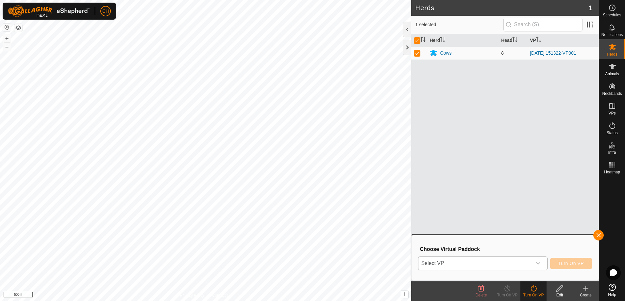
click at [540, 266] on div "dropdown trigger" at bounding box center [538, 263] width 13 height 13
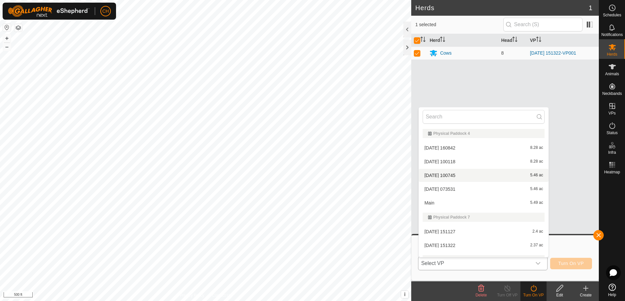
scroll to position [37, 0]
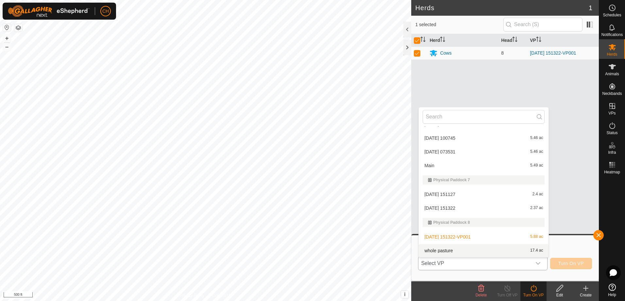
click at [462, 248] on li "whole pasture 17.4 ac" at bounding box center [484, 250] width 130 height 13
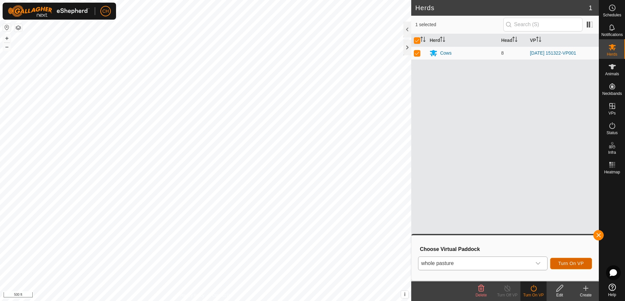
click at [572, 265] on span "Turn On VP" at bounding box center [570, 263] width 25 height 5
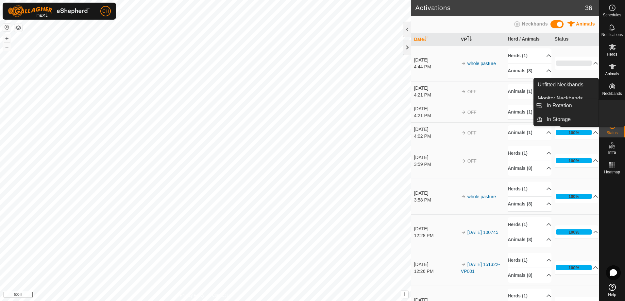
click at [613, 110] on es-virtualpaddocks-svg-icon at bounding box center [612, 106] width 12 height 10
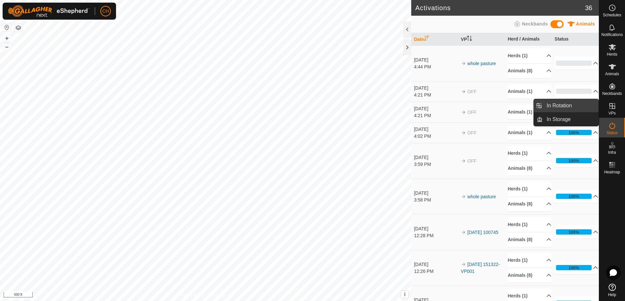
click at [565, 107] on link "In Rotation" at bounding box center [571, 105] width 56 height 13
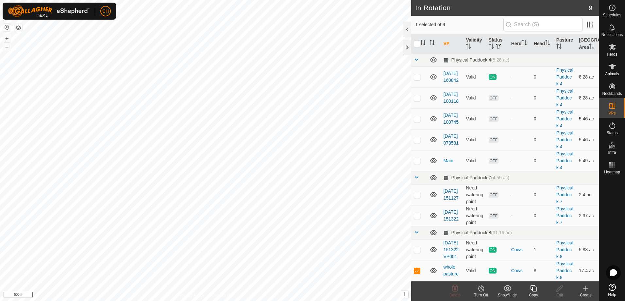
scroll to position [62, 0]
click at [419, 247] on p-checkbox at bounding box center [417, 249] width 7 height 5
click at [418, 247] on p-checkbox at bounding box center [417, 249] width 7 height 5
checkbox input "false"
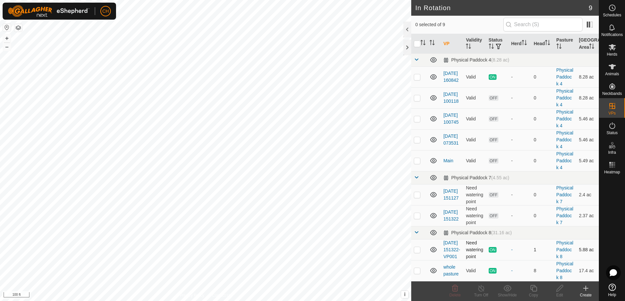
click at [432, 247] on icon at bounding box center [433, 249] width 7 height 5
click at [436, 74] on icon at bounding box center [434, 77] width 8 height 8
